Goal: Information Seeking & Learning: Learn about a topic

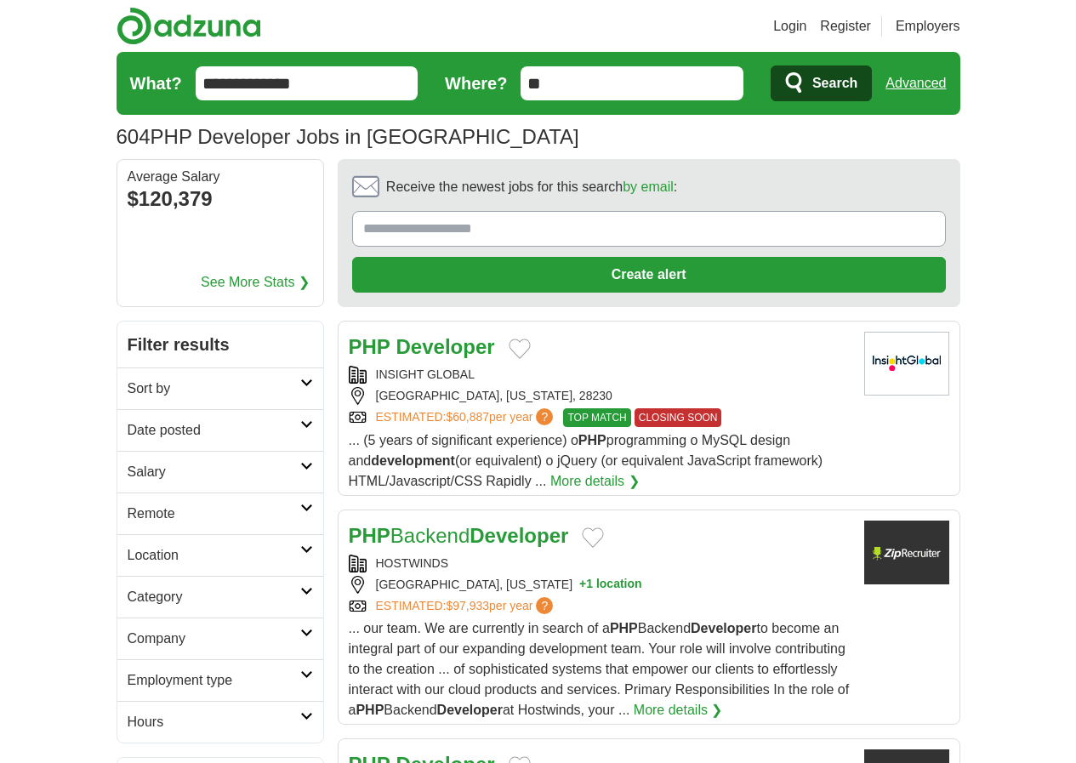
click at [166, 420] on h2 "Date posted" at bounding box center [214, 430] width 173 height 20
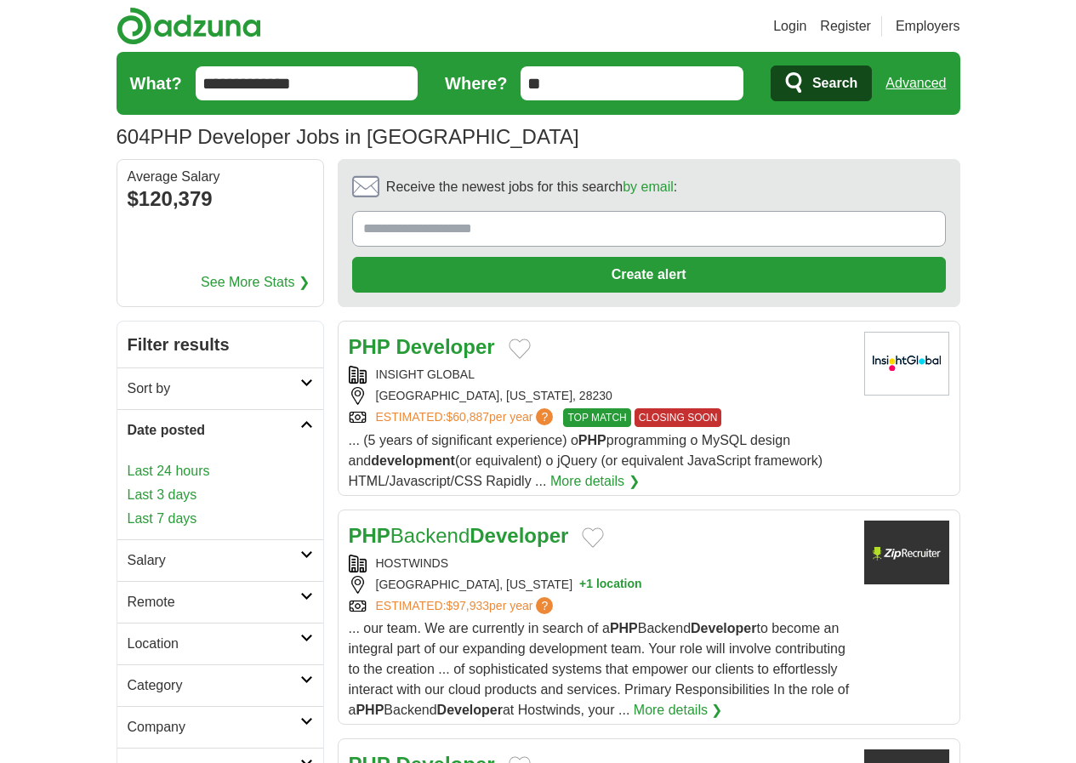
click at [128, 485] on link "Last 3 days" at bounding box center [220, 495] width 185 height 20
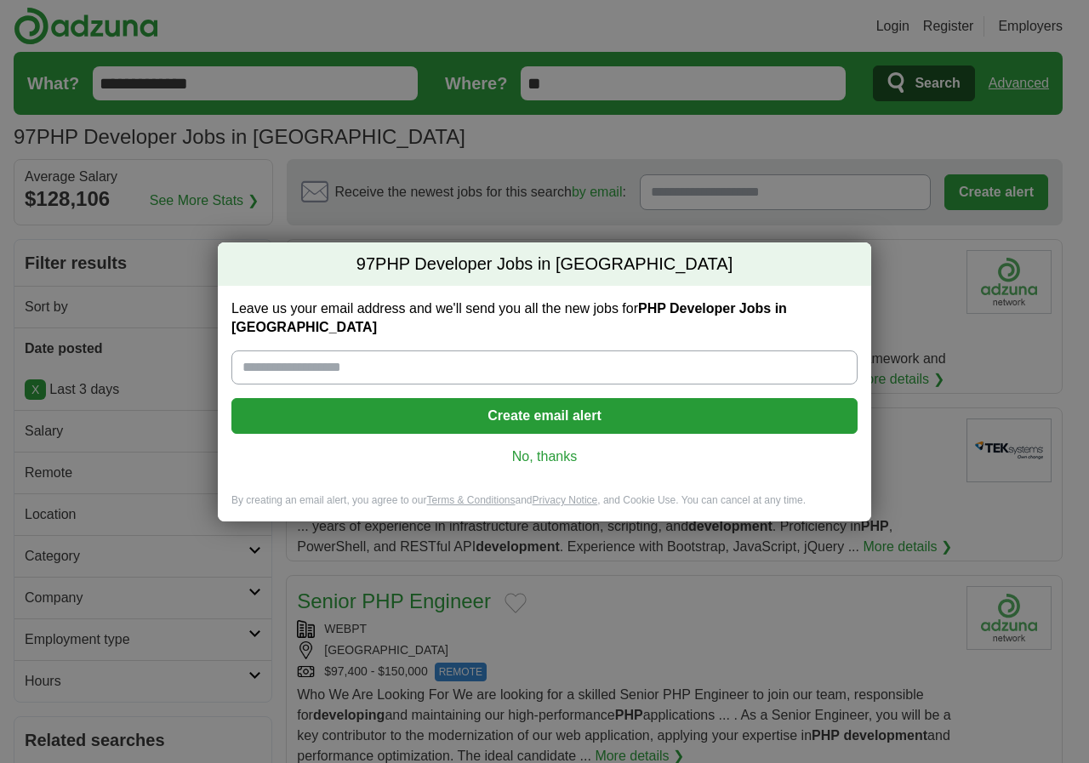
click at [544, 447] on link "No, thanks" at bounding box center [544, 456] width 599 height 19
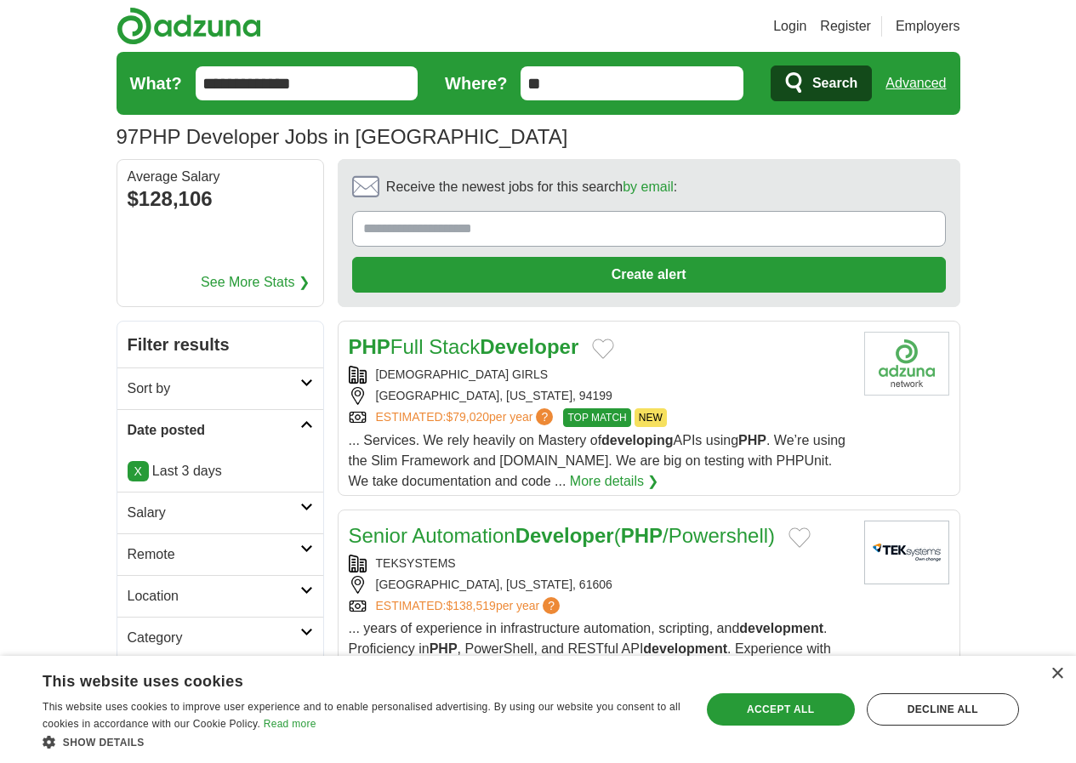
click at [136, 533] on link "Remote" at bounding box center [220, 554] width 206 height 42
click at [128, 588] on link "Remote jobs" at bounding box center [166, 595] width 77 height 14
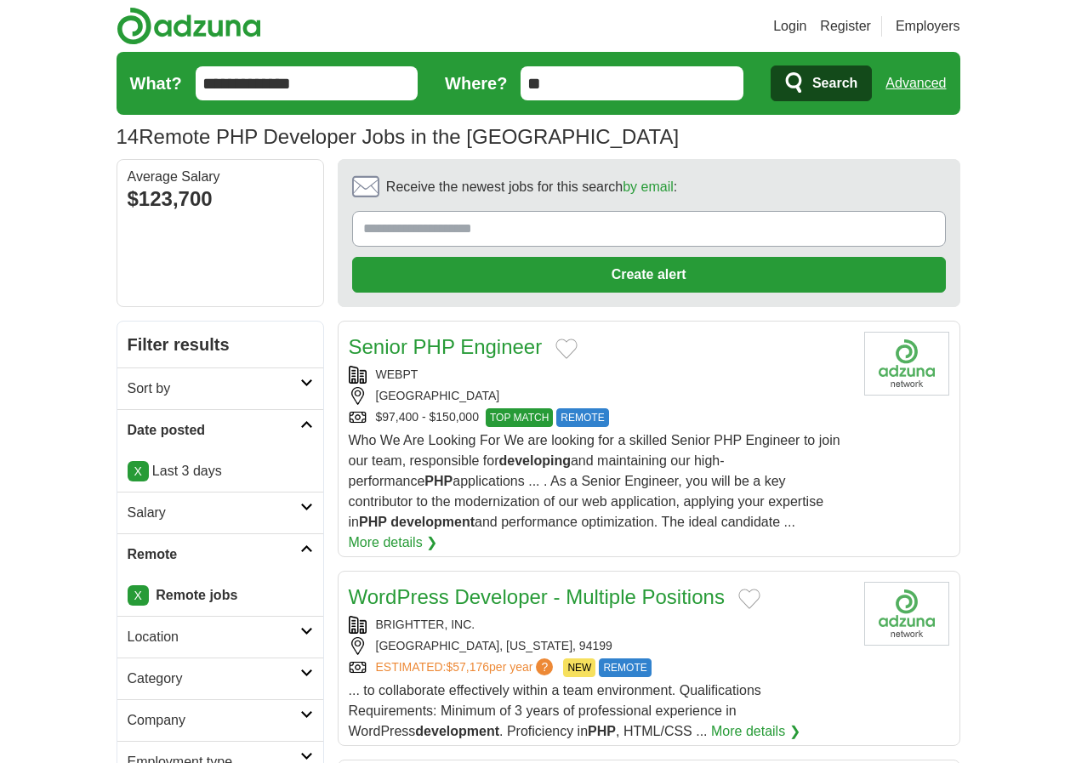
click at [431, 335] on link "Senior PHP Engineer" at bounding box center [446, 346] width 194 height 23
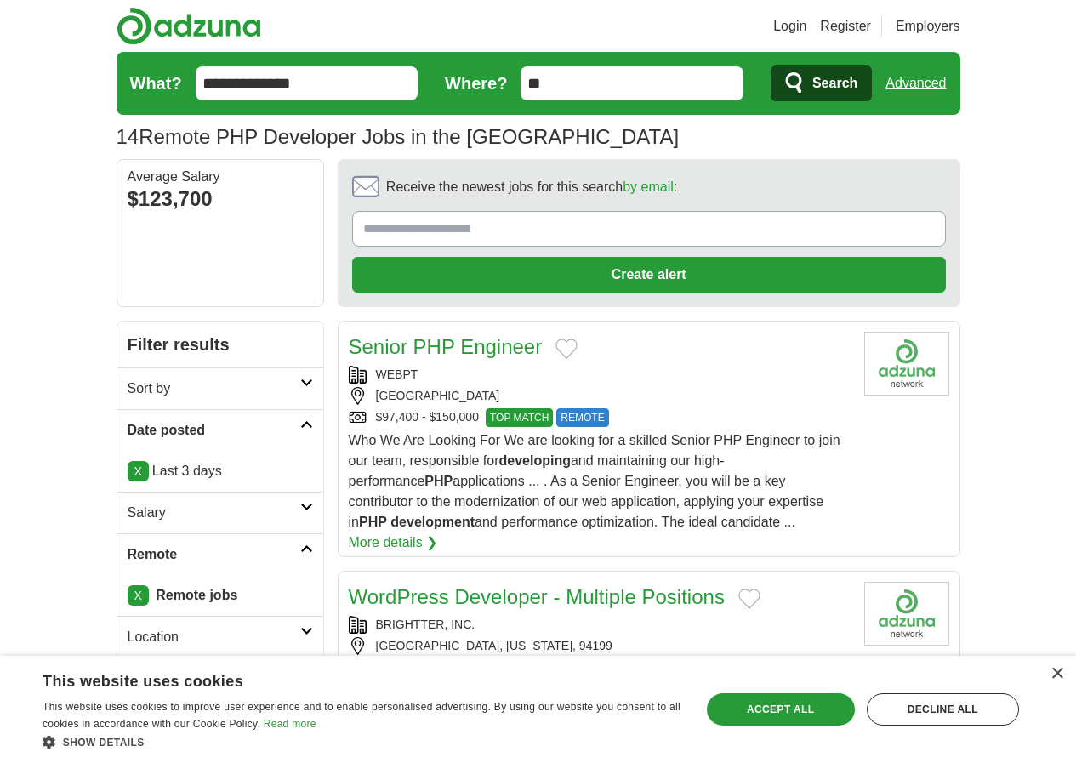
scroll to position [283, 0]
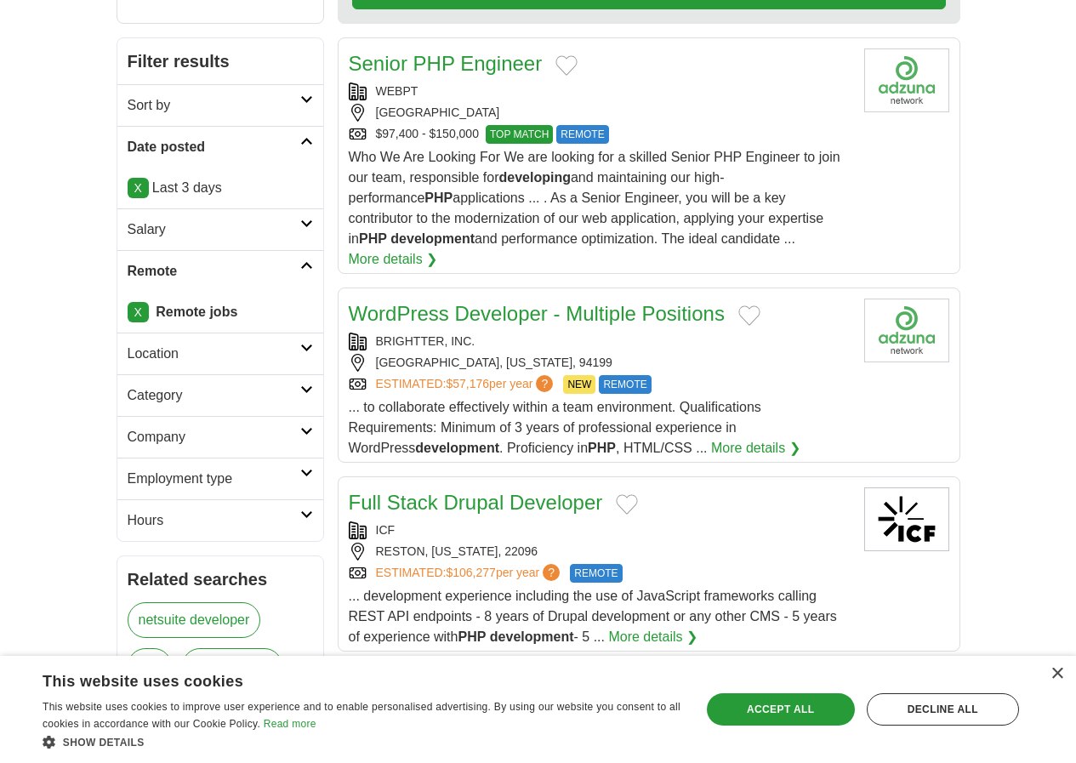
click at [581, 302] on link "WordPress Developer - Multiple Positions" at bounding box center [537, 313] width 376 height 23
click at [438, 302] on link "WordPress Developer - Multiple Positions" at bounding box center [537, 313] width 376 height 23
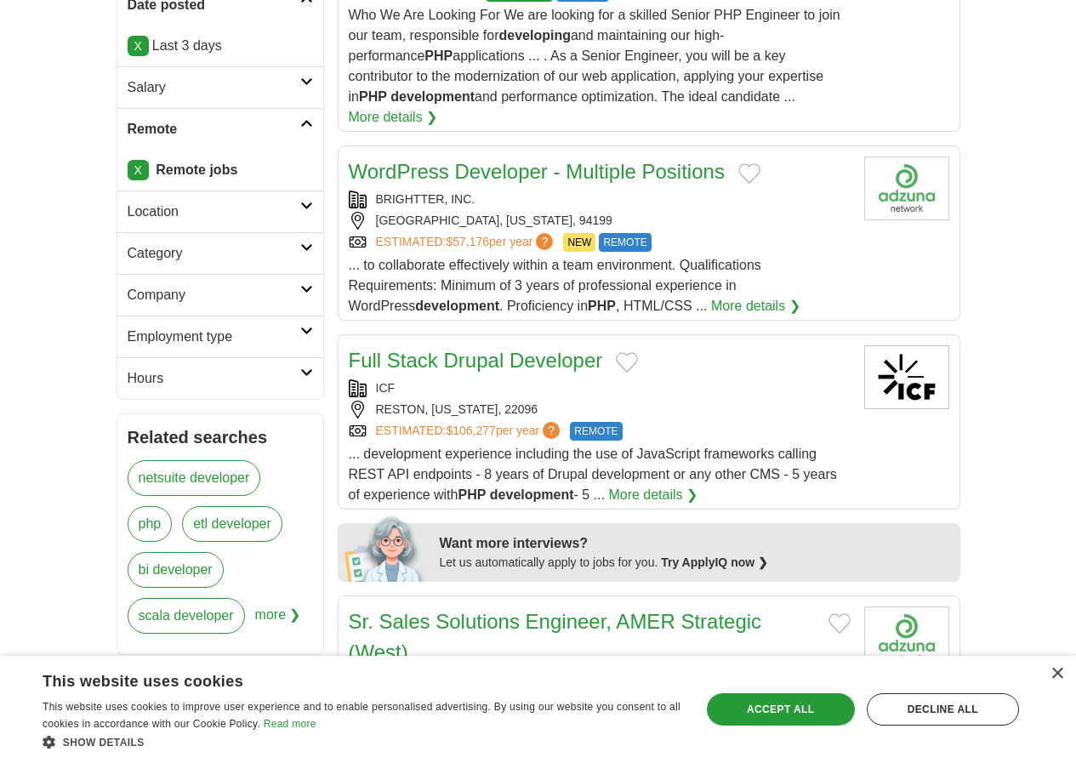
click at [481, 349] on link "Full Stack Drupal Developer" at bounding box center [476, 360] width 254 height 23
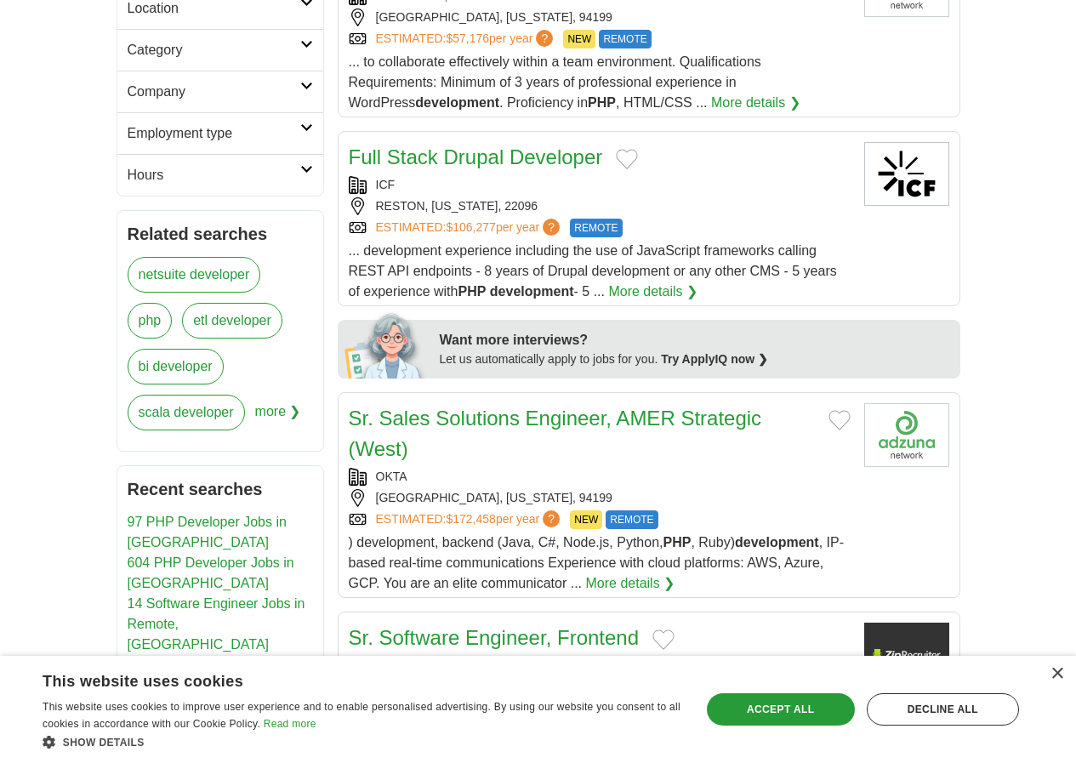
scroll to position [709, 0]
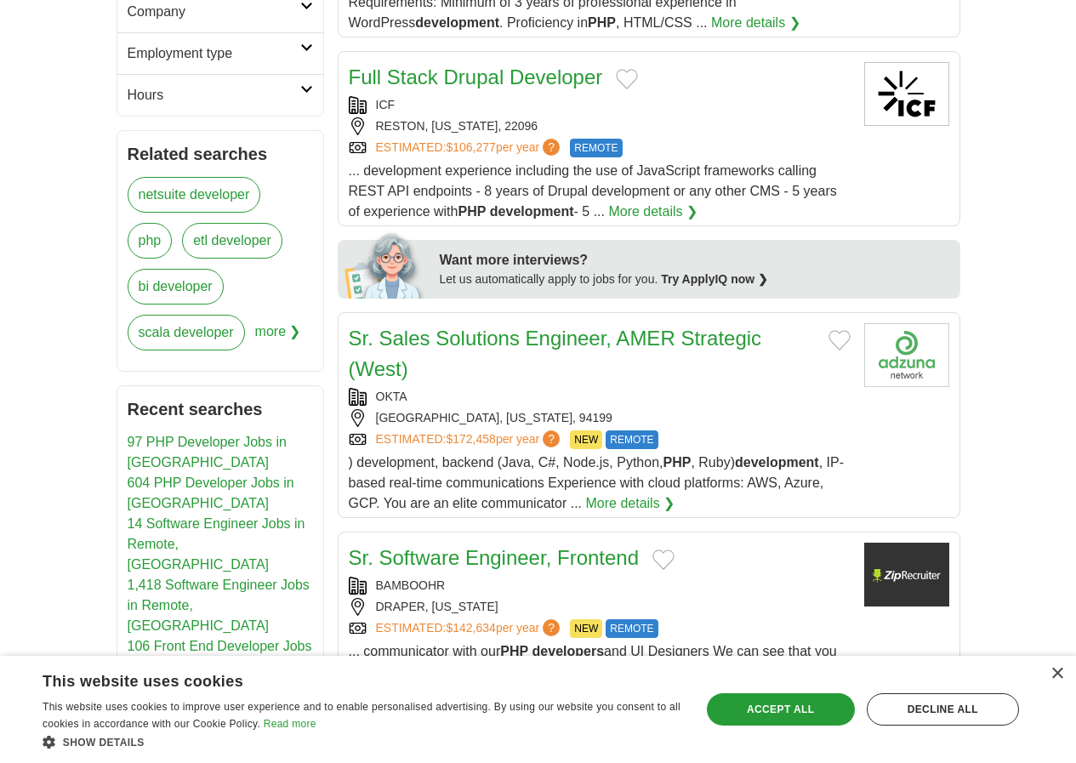
click at [533, 327] on link "Sr. Sales Solutions Engineer, AMER Strategic (West)" at bounding box center [555, 354] width 413 height 54
click at [455, 327] on link "Sr. Sales Solutions Engineer, AMER Strategic (West)" at bounding box center [555, 354] width 413 height 54
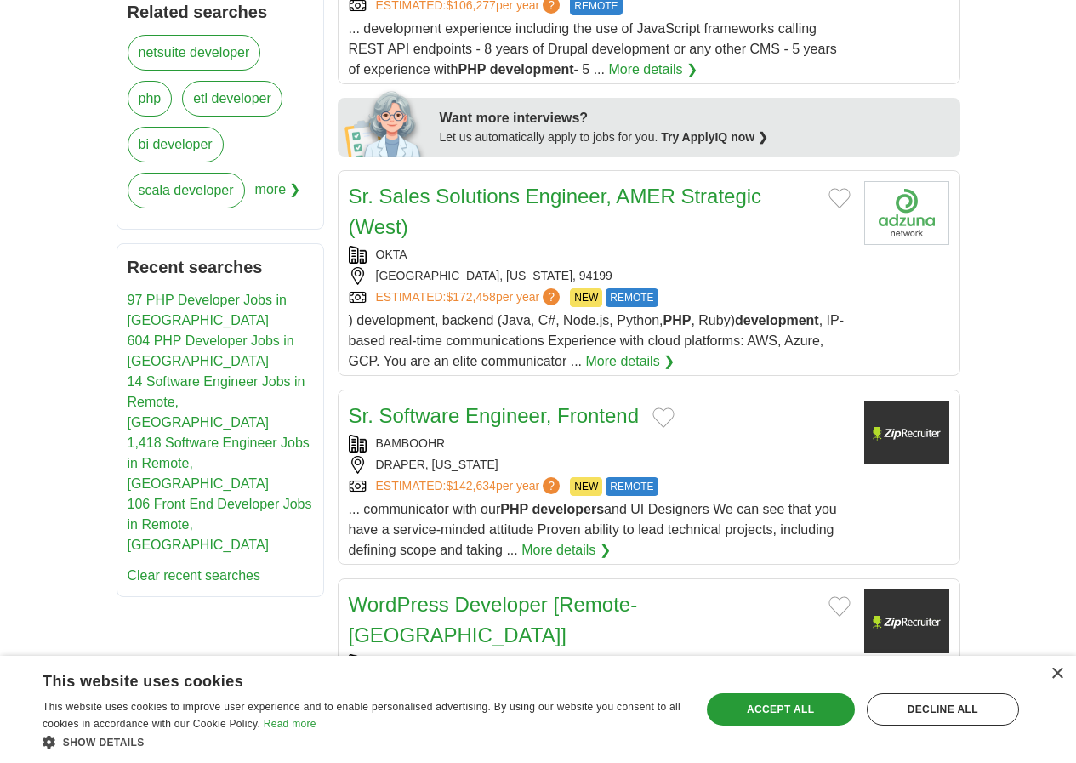
click at [387, 404] on link "Sr. Software Engineer, Frontend" at bounding box center [494, 415] width 291 height 23
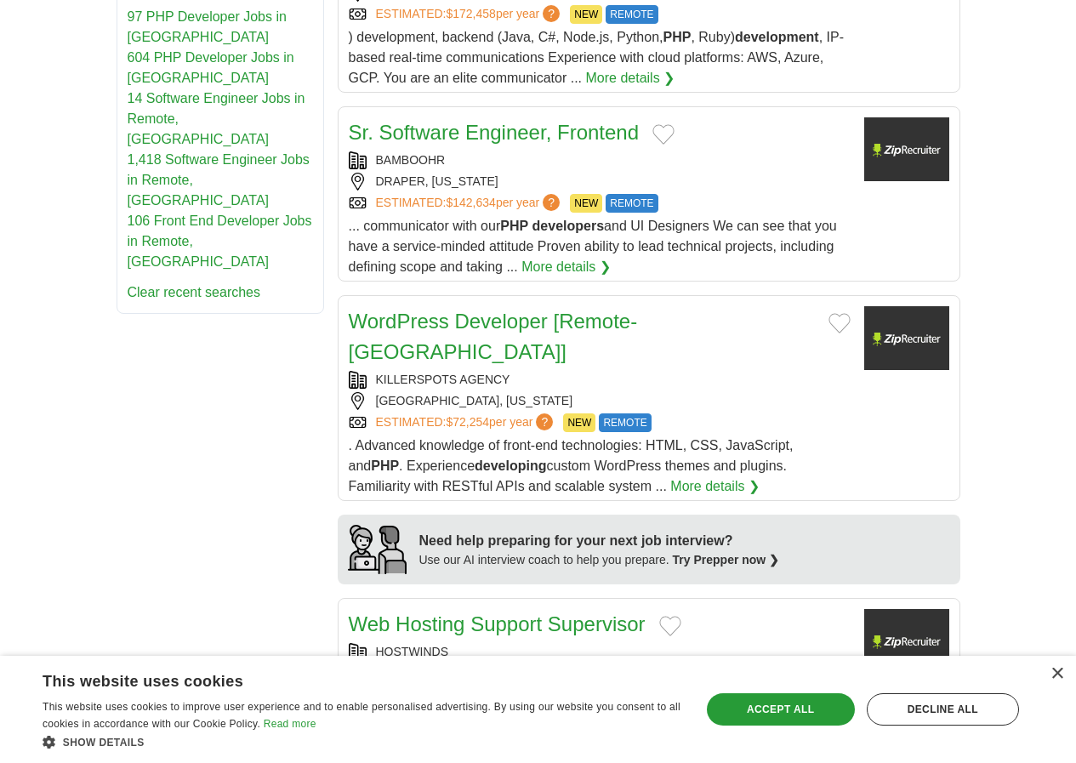
click at [378, 310] on link "WordPress Developer [Remote-USA]" at bounding box center [493, 337] width 289 height 54
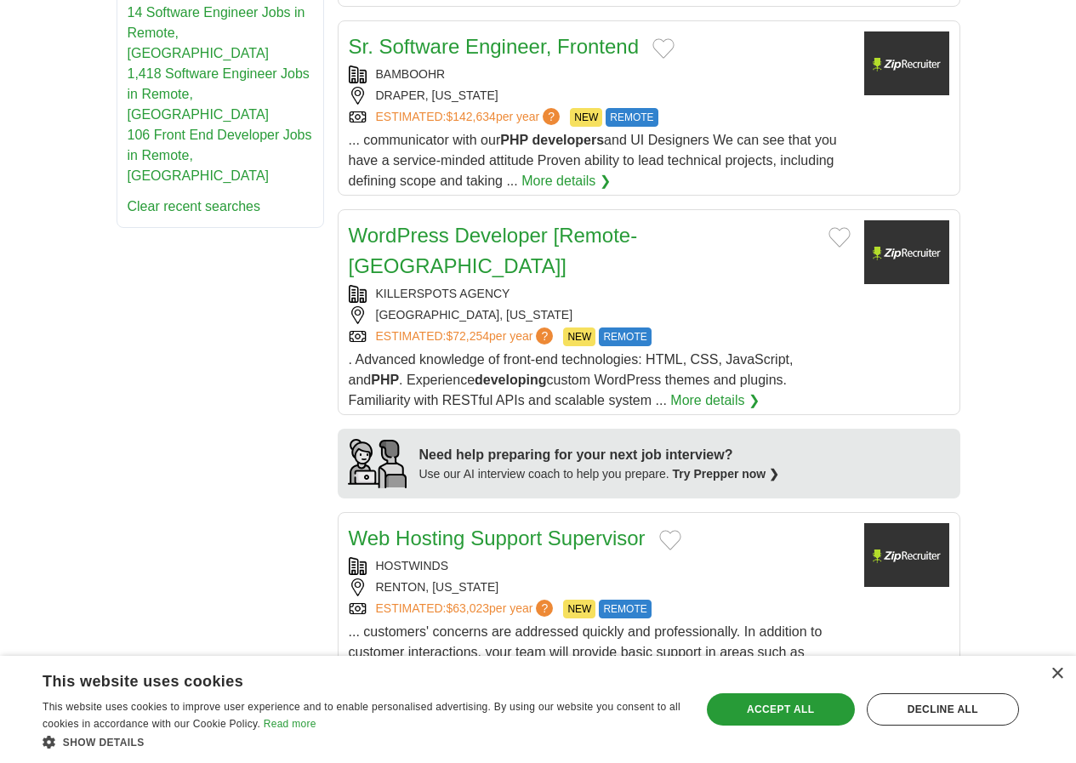
scroll to position [1276, 0]
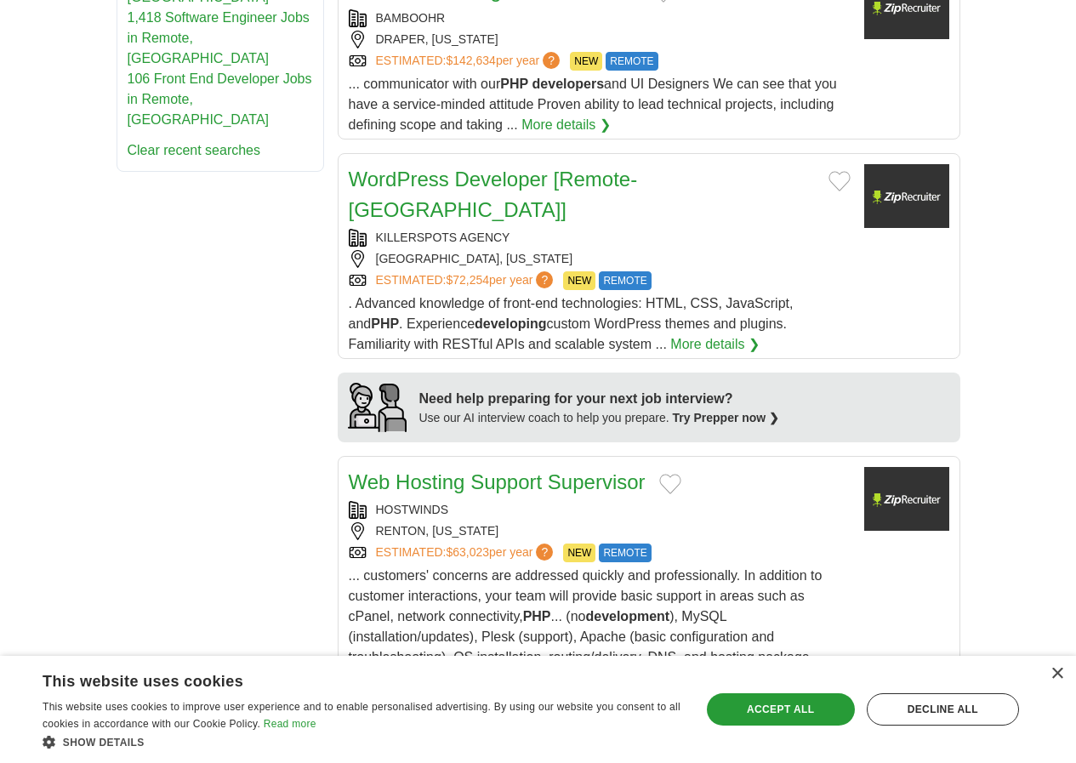
click at [550, 470] on link "Web Hosting Support Supervisor" at bounding box center [497, 481] width 297 height 23
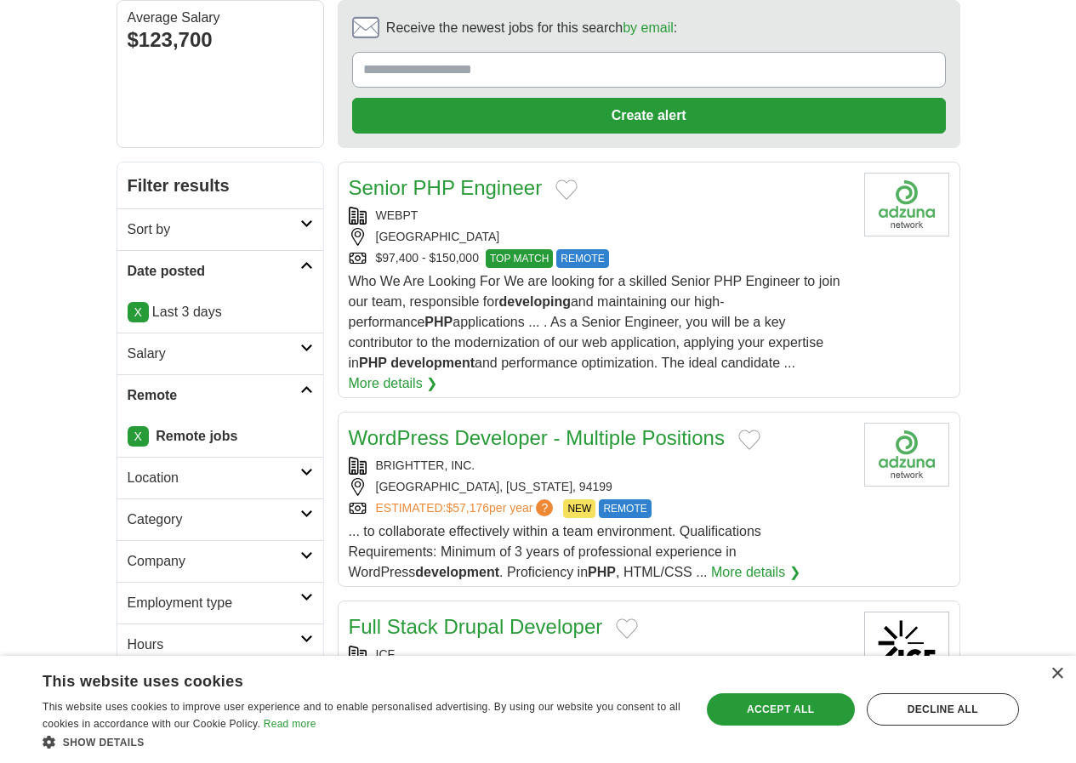
scroll to position [0, 0]
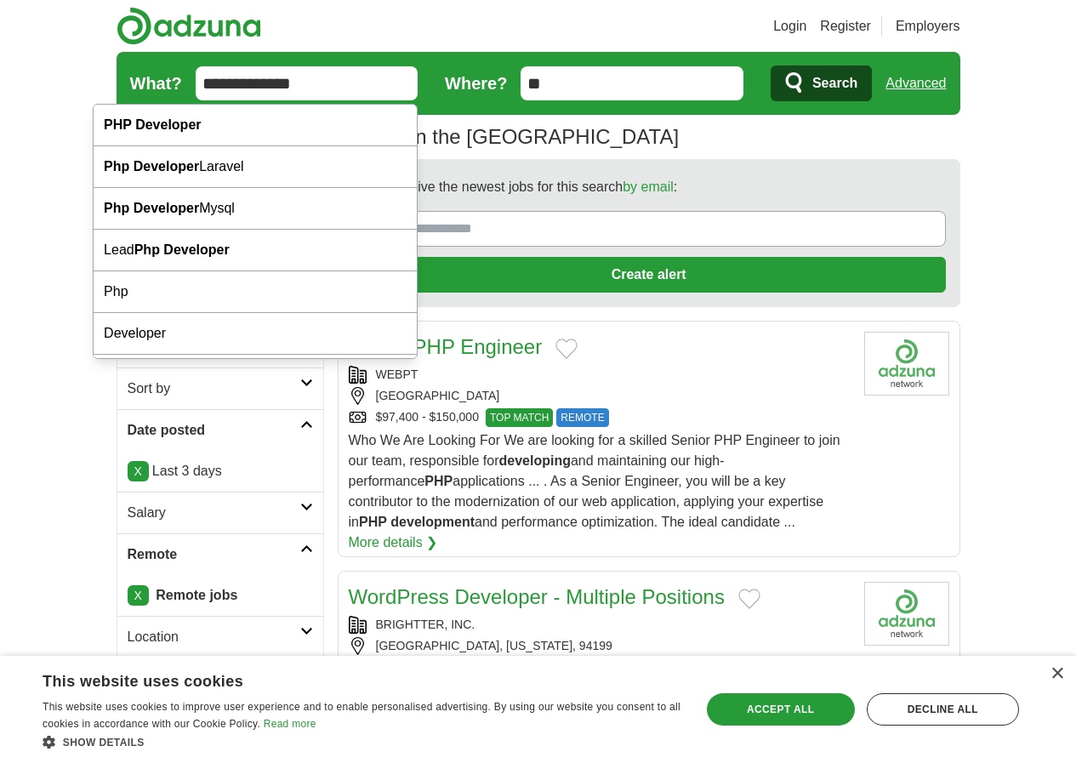
click at [271, 81] on input "**********" at bounding box center [307, 83] width 223 height 34
type input "**********"
click at [771, 66] on button "Search" at bounding box center [821, 84] width 101 height 36
